Goal: Find specific page/section: Find specific page/section

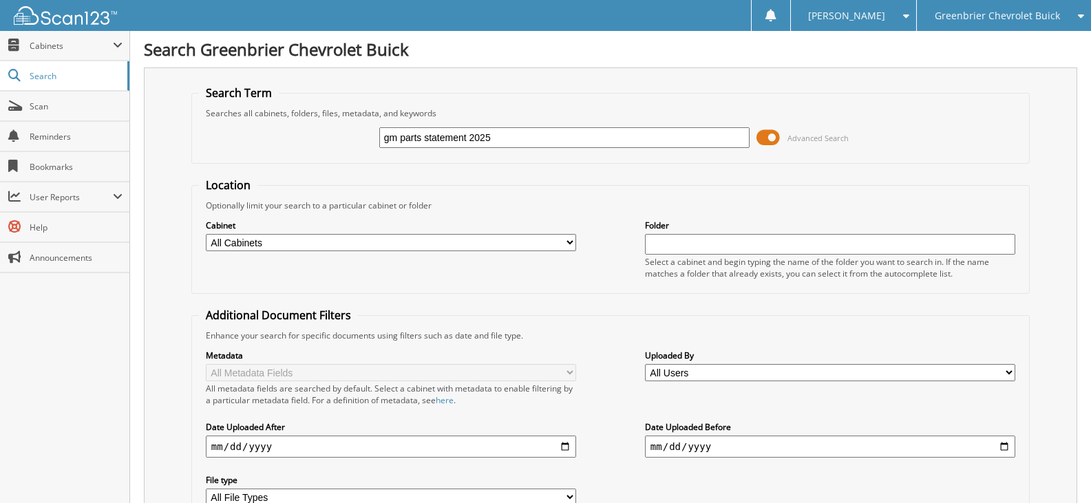
type input "gm parts statement 2025"
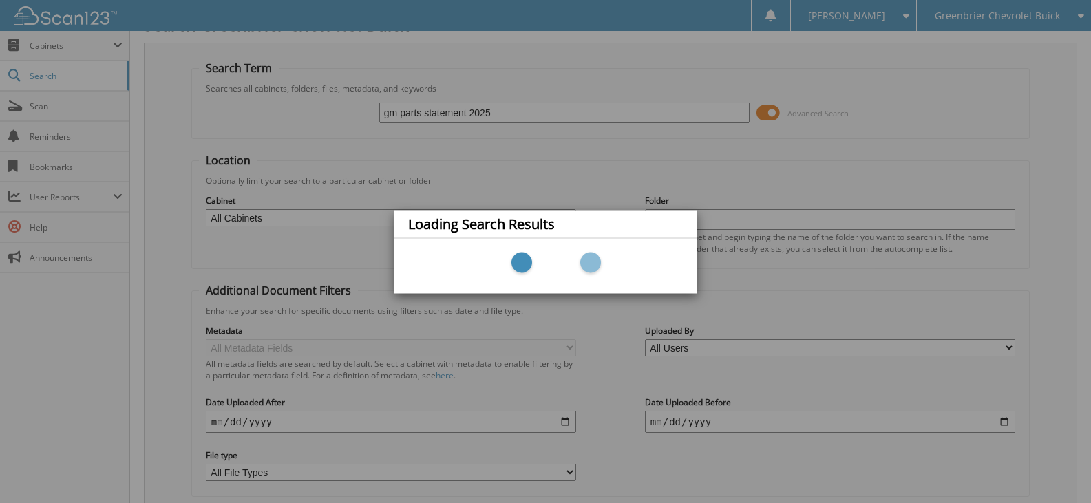
scroll to position [69, 0]
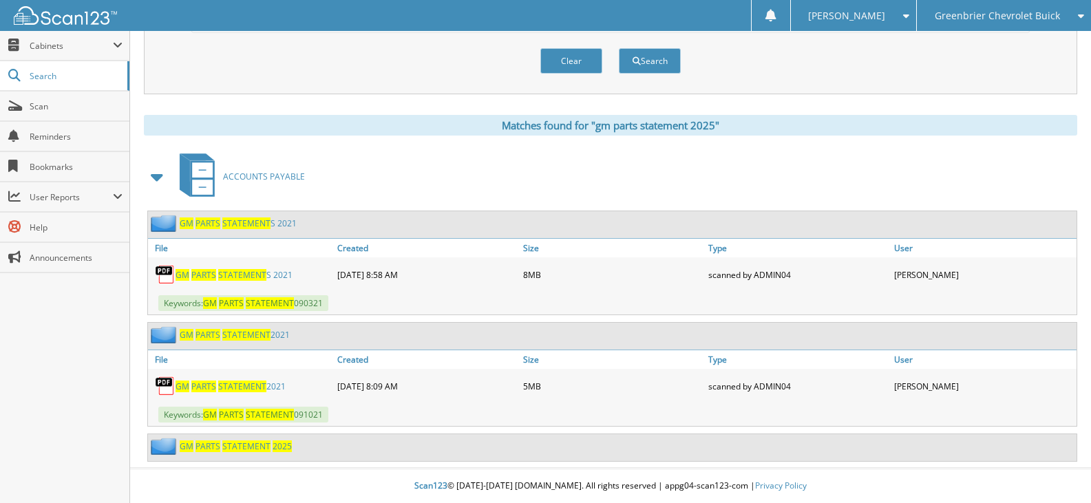
scroll to position [489, 0]
click at [232, 443] on span "STATEMENT" at bounding box center [246, 446] width 48 height 12
